Goal: Find contact information: Find contact information

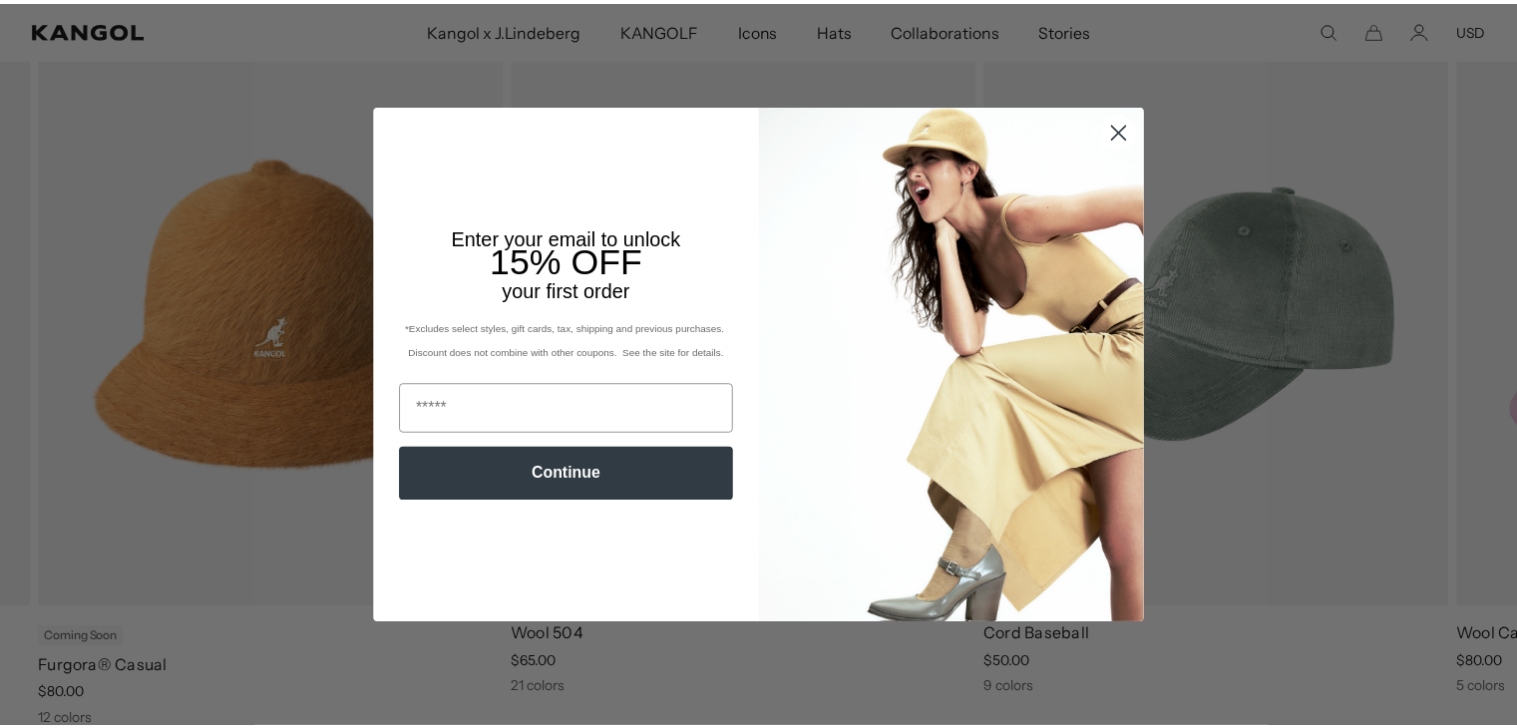
scroll to position [0, 411]
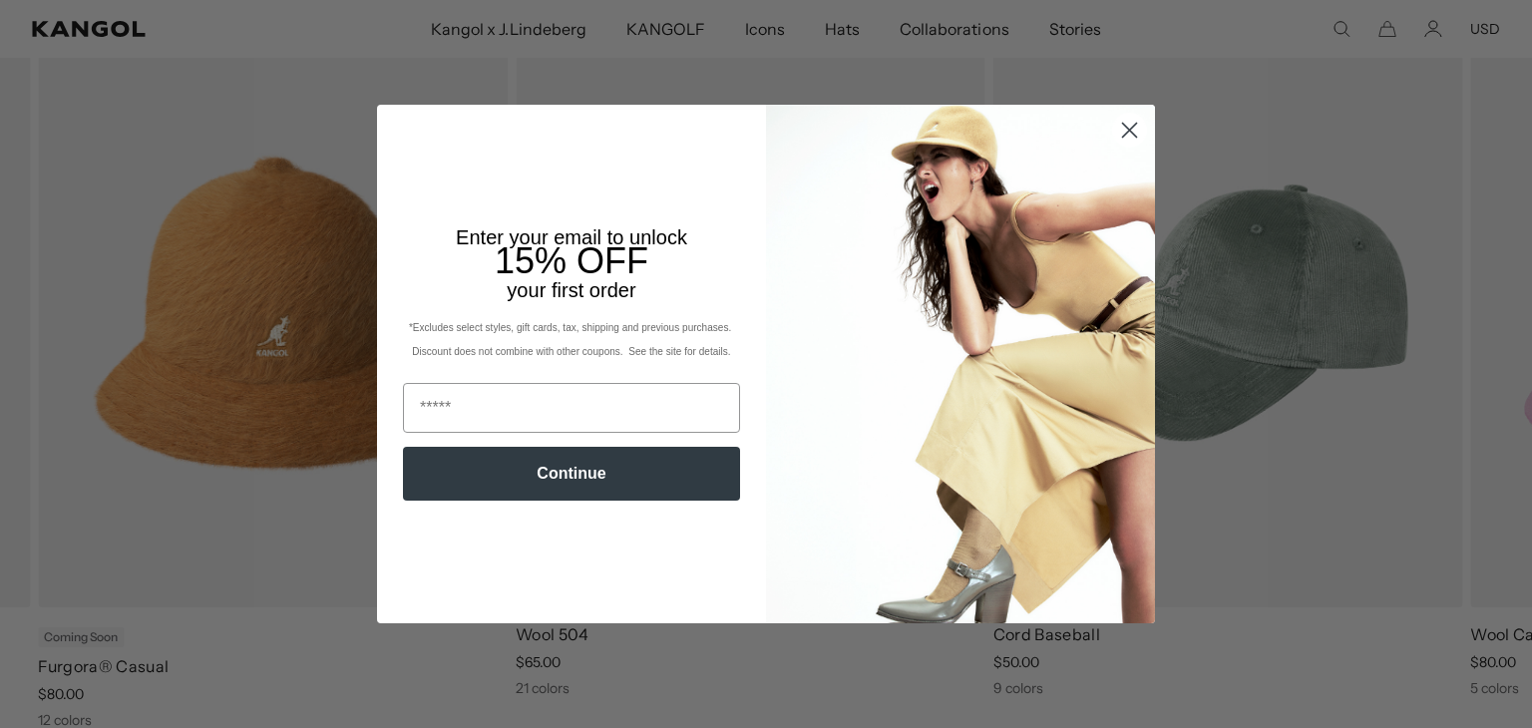
click at [1113, 130] on circle "Close dialog" at bounding box center [1129, 130] width 33 height 33
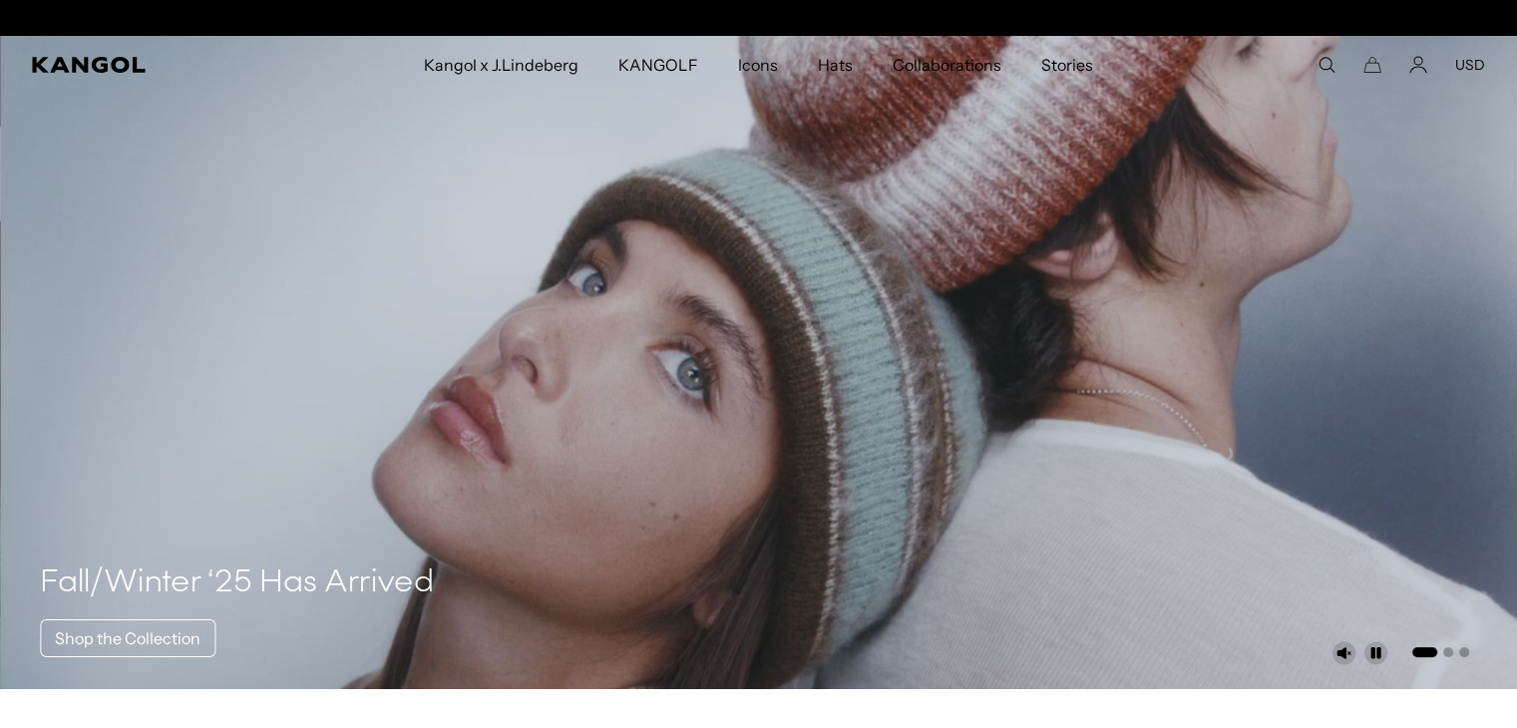
scroll to position [0, 0]
click at [1477, 60] on button "USD" at bounding box center [1471, 65] width 30 height 18
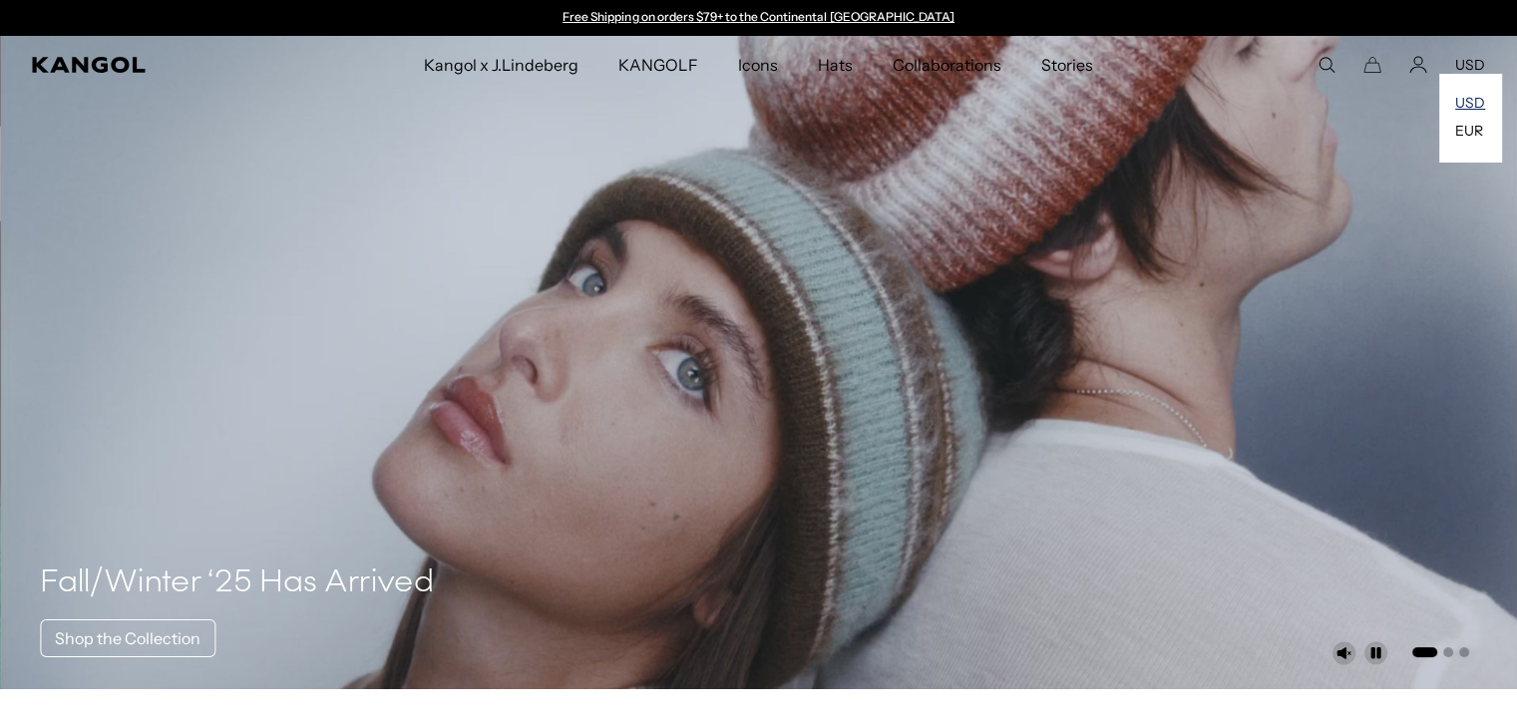
click at [1467, 106] on link "USD" at bounding box center [1471, 103] width 30 height 18
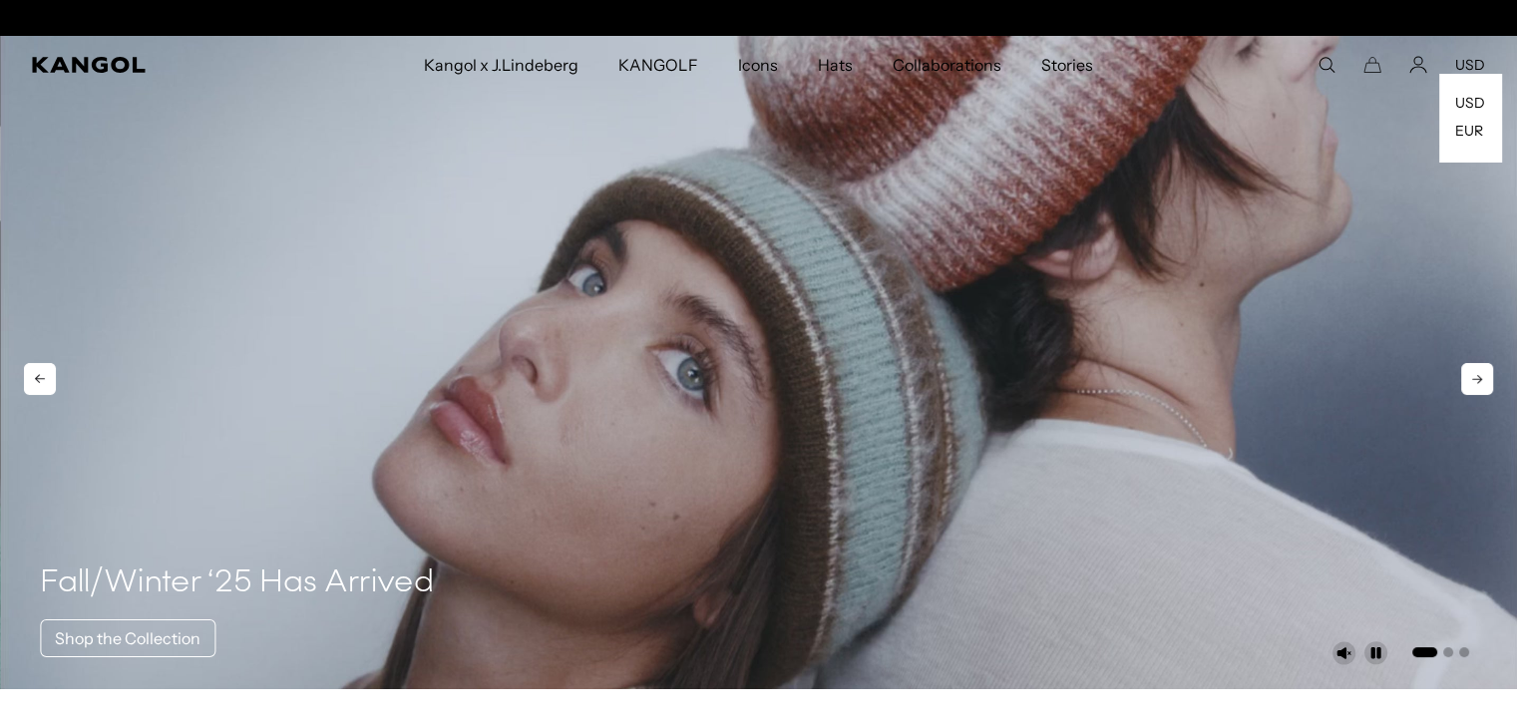
scroll to position [0, 411]
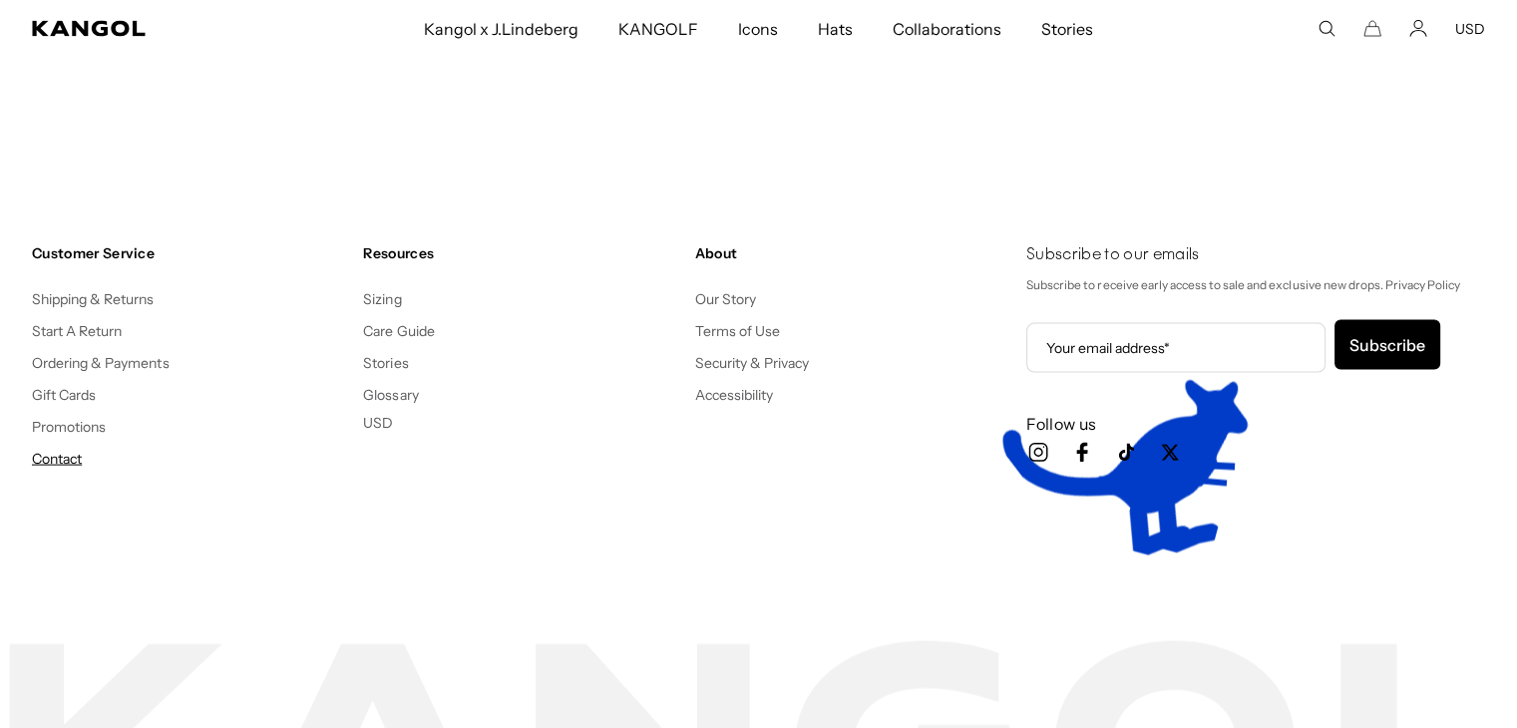
click at [52, 458] on link "Contact" at bounding box center [57, 459] width 50 height 18
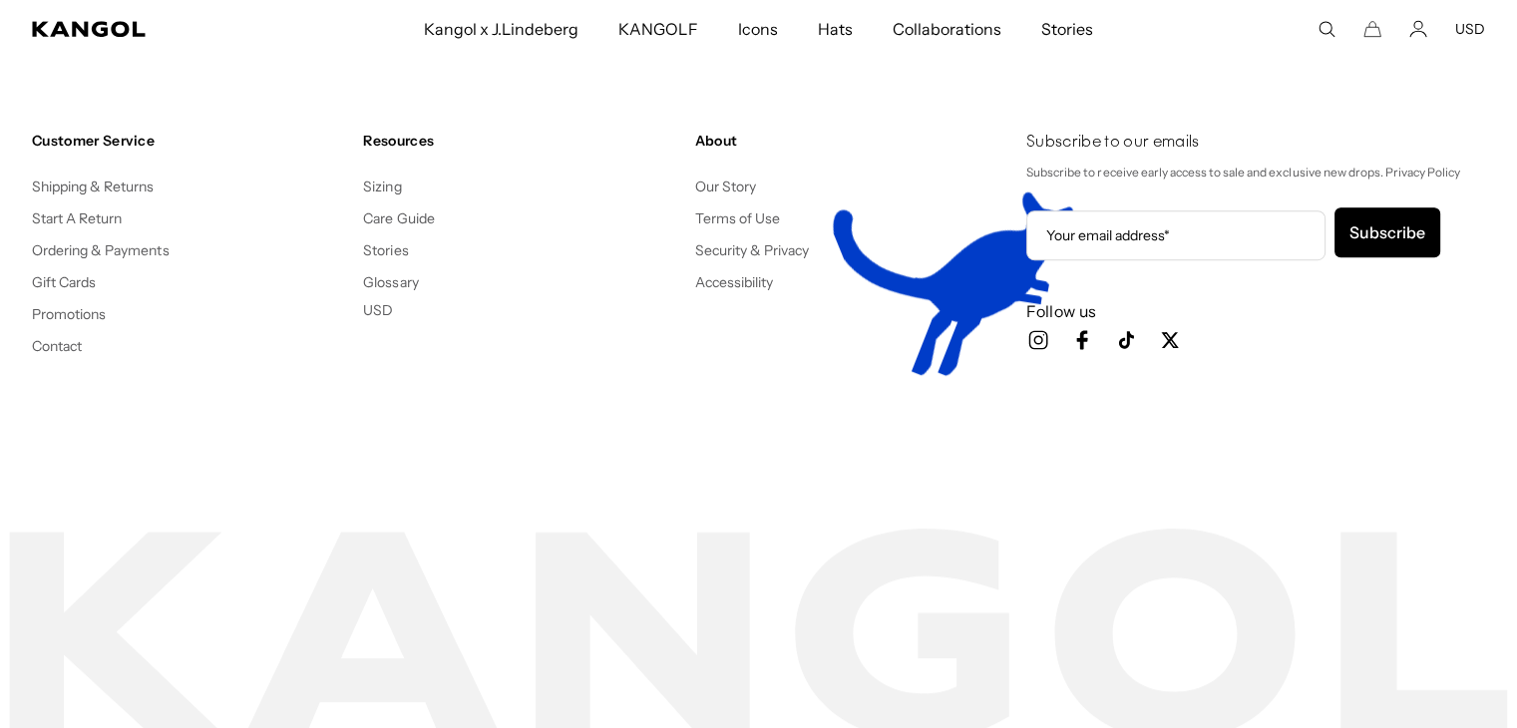
scroll to position [0, 411]
